Goal: Answer question/provide support

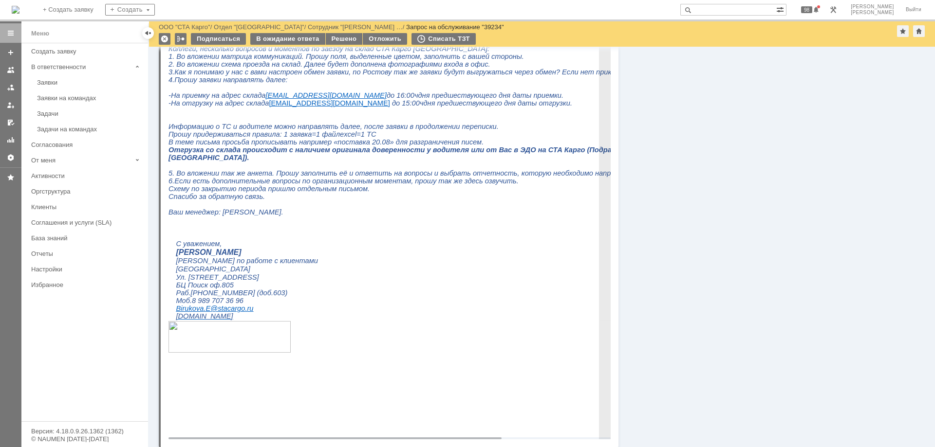
scroll to position [390, 0]
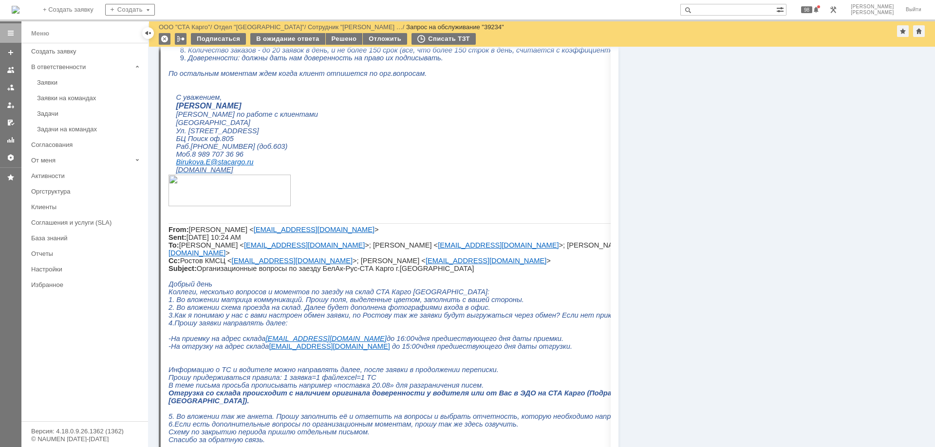
click at [732, 13] on input "text" at bounding box center [728, 10] width 96 height 12
type input "39277"
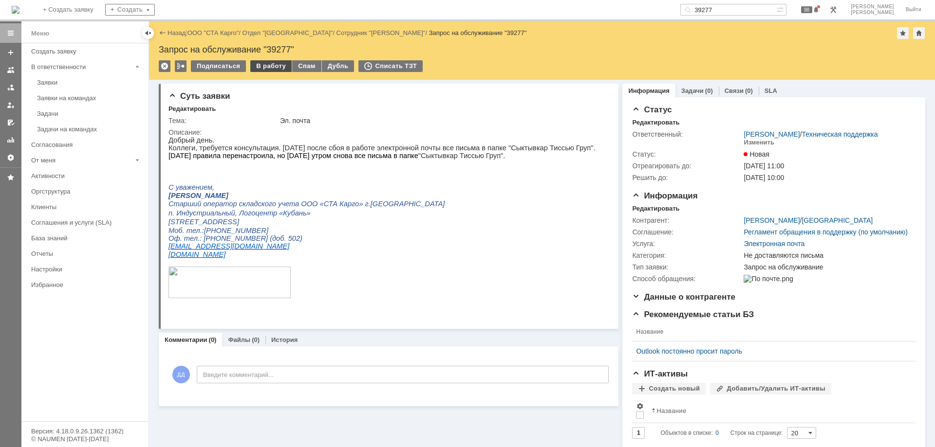
click at [252, 65] on div "В работу" at bounding box center [270, 66] width 41 height 12
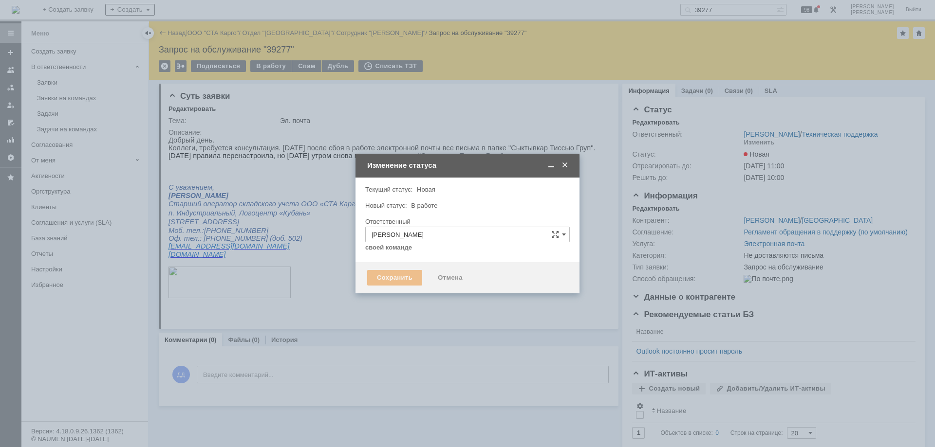
type input "Не доставляются письма"
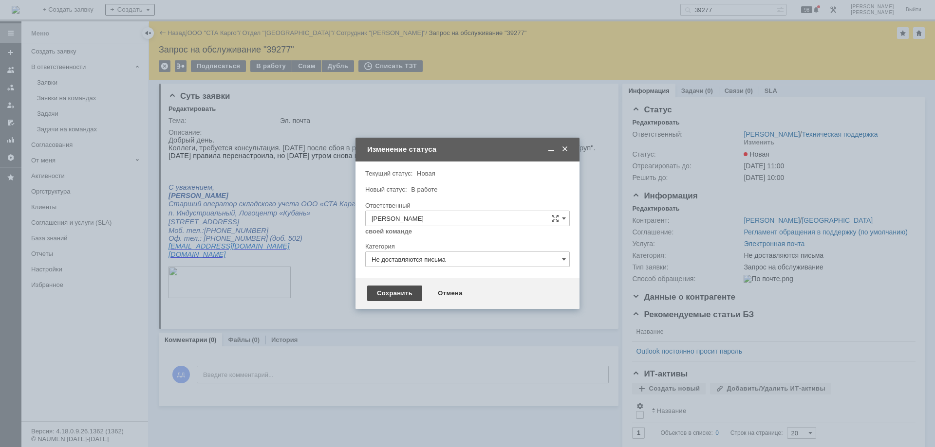
click at [393, 292] on div "Сохранить" at bounding box center [394, 294] width 55 height 16
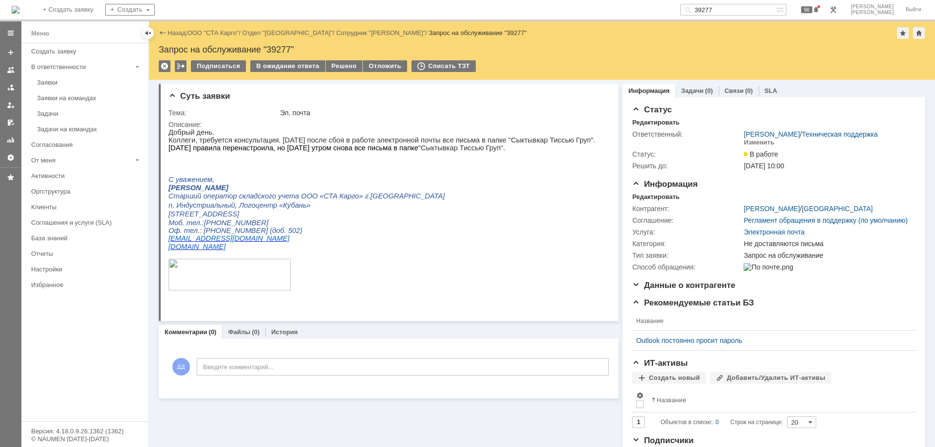
click at [393, 152] on span "[DATE] правила перенастроила, но [DATE] утром снова все письма в папке" at bounding box center [293, 148] width 250 height 8
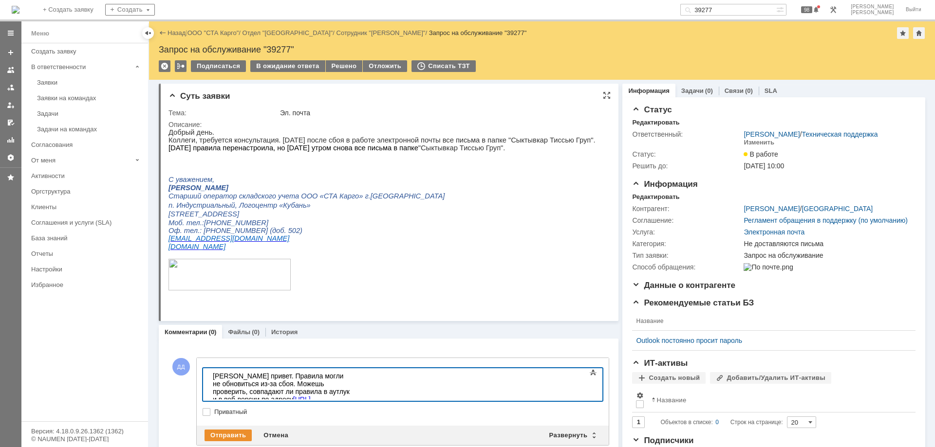
scroll to position [623, 2]
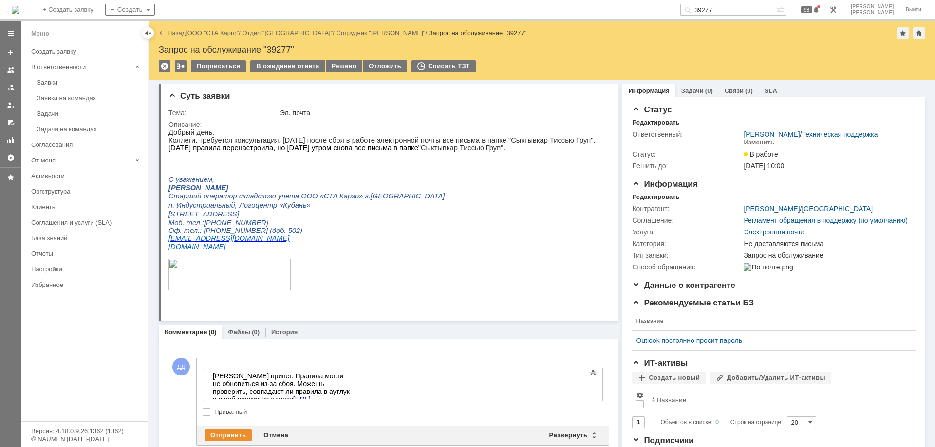
drag, startPoint x: 221, startPoint y: 433, endPoint x: 177, endPoint y: 405, distance: 51.5
click at [177, 405] on div "ДД Добавление комментария Внимание! Основные параметры Текст Жирный Курсив Подч…" at bounding box center [388, 402] width 440 height 112
click at [228, 378] on div "[PERSON_NAME] привет. Правила могли не обновиться из-за сбоя. Можешь проверить,…" at bounding box center [282, 392] width 138 height 39
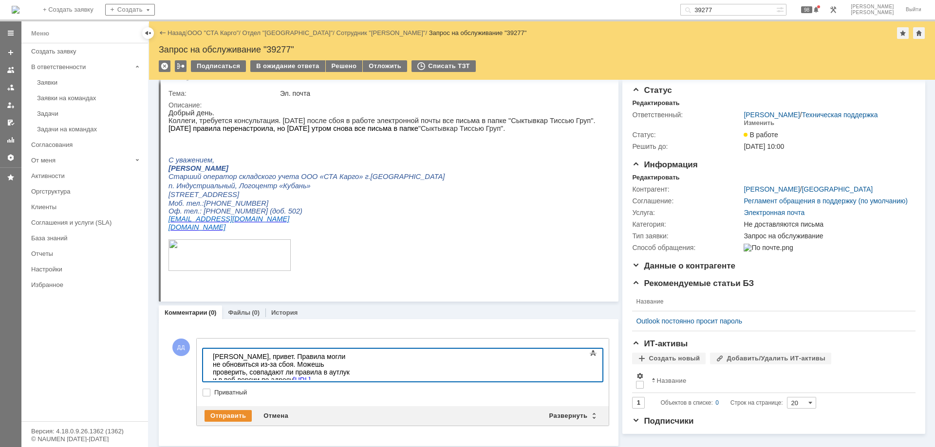
scroll to position [24, 0]
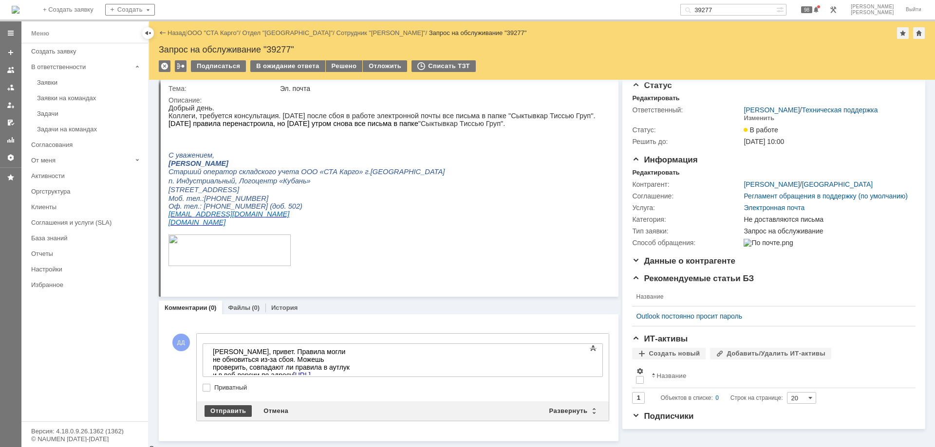
click at [213, 410] on div "Отправить" at bounding box center [228, 412] width 47 height 12
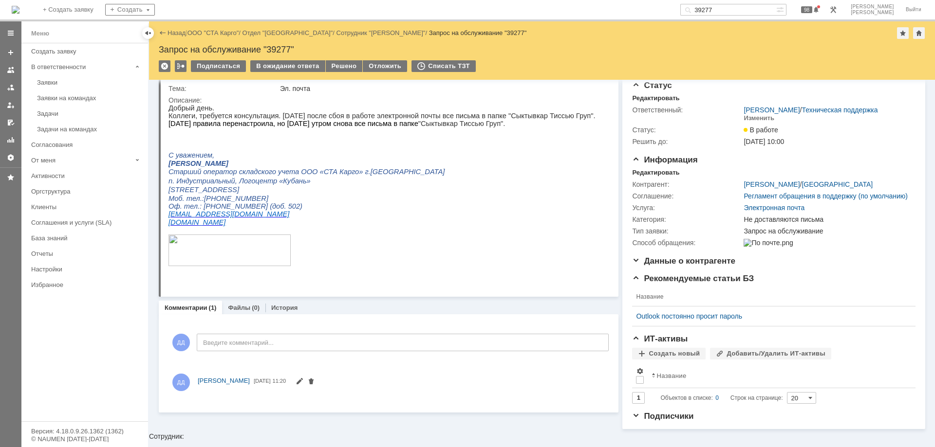
scroll to position [0, 0]
